Goal: Navigation & Orientation: Understand site structure

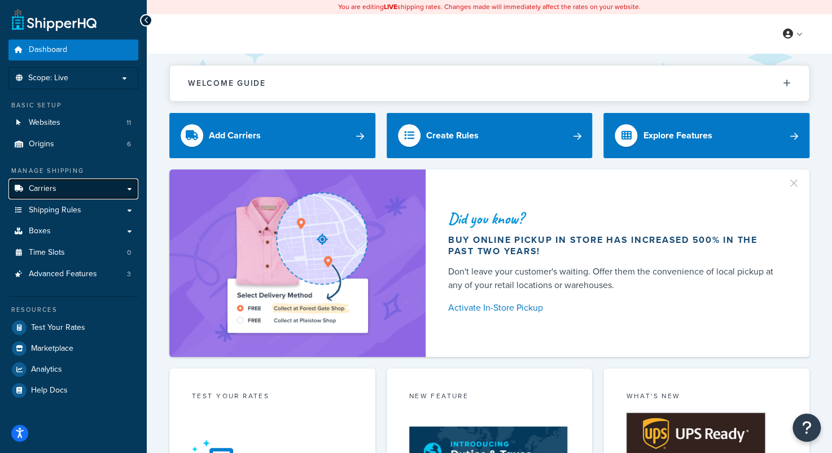
click at [50, 192] on span "Carriers" at bounding box center [43, 189] width 28 height 10
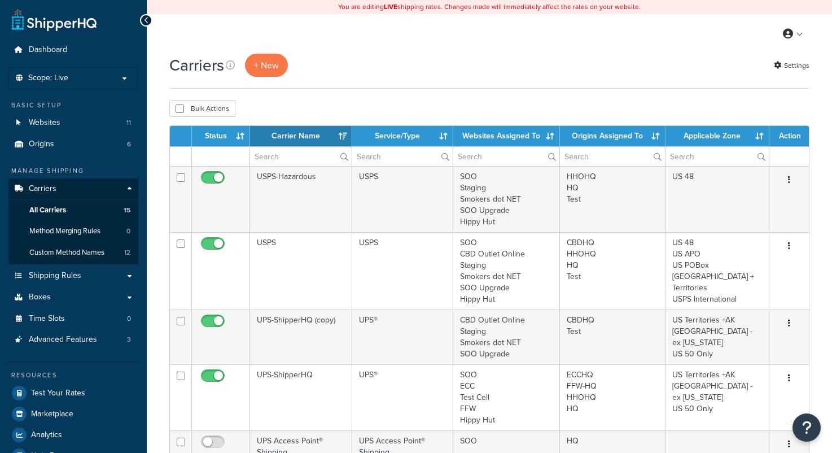
select select "15"
click at [71, 273] on span "Shipping Rules" at bounding box center [55, 276] width 52 height 10
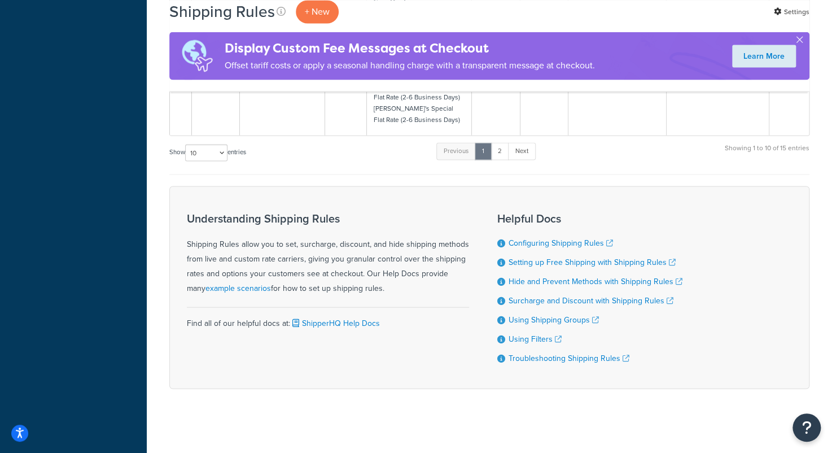
scroll to position [797, 0]
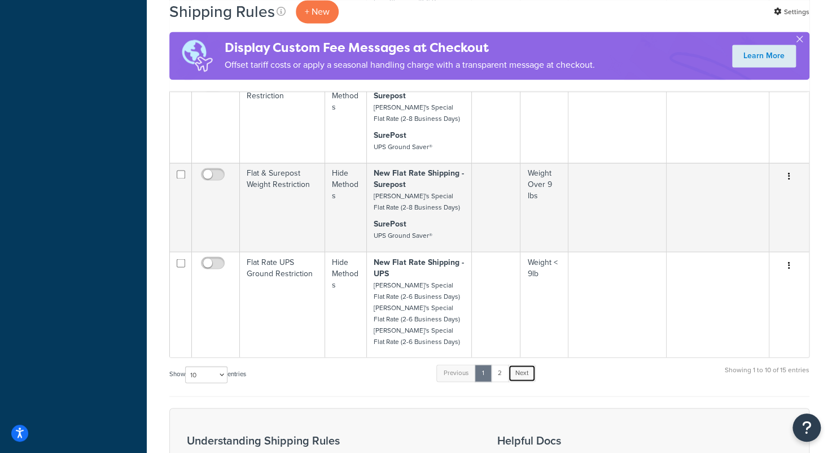
click at [523, 378] on link "Next" at bounding box center [522, 372] width 28 height 17
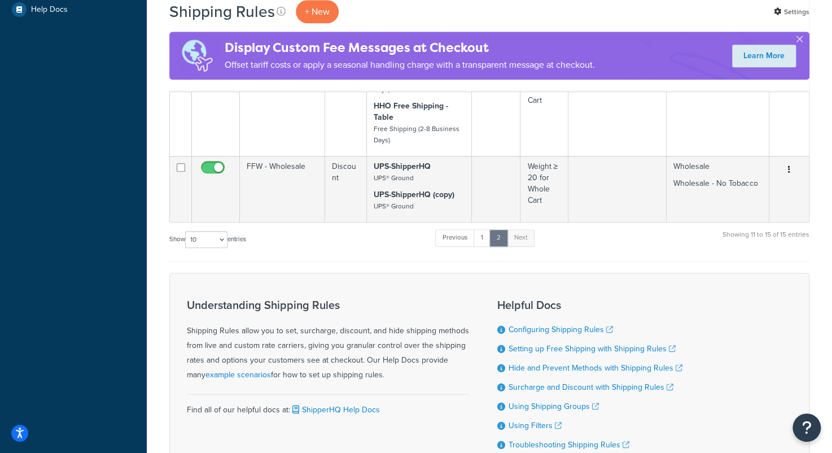
scroll to position [508, 0]
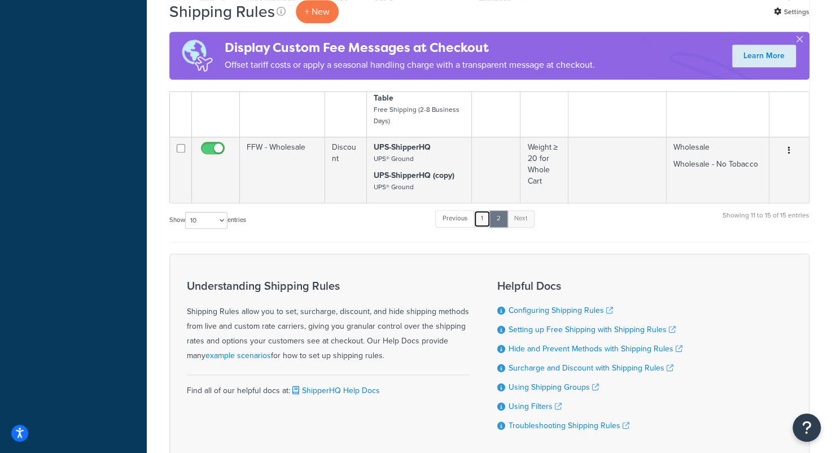
click at [484, 217] on link "1" at bounding box center [482, 218] width 17 height 17
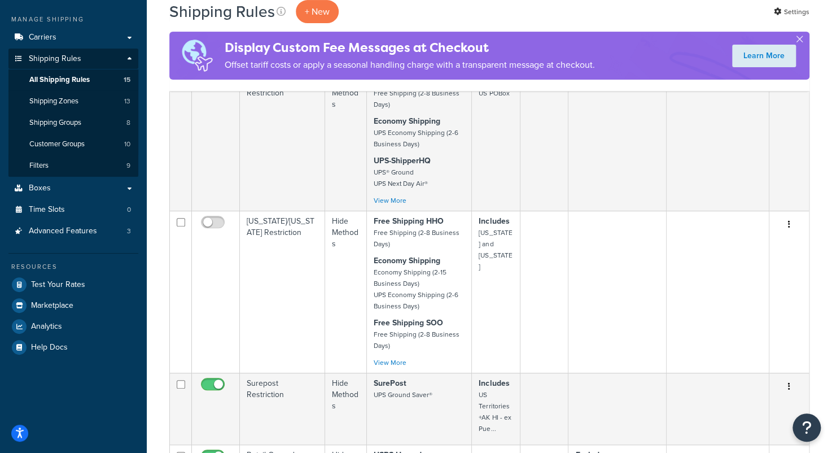
scroll to position [0, 0]
